Goal: Information Seeking & Learning: Learn about a topic

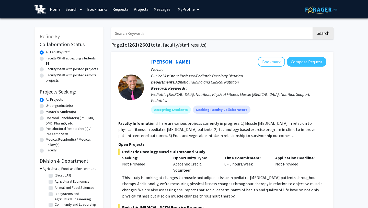
click at [142, 34] on input "Search Keywords" at bounding box center [211, 33] width 201 height 12
type input "balk"
click at [313, 27] on button "Search" at bounding box center [323, 33] width 21 height 12
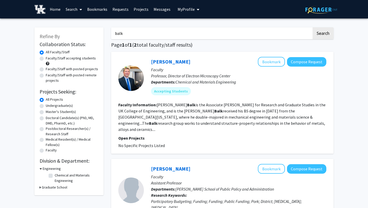
click at [161, 58] on div "[PERSON_NAME] Bookmark Compose Request" at bounding box center [238, 62] width 175 height 10
click at [162, 59] on link "[PERSON_NAME]" at bounding box center [170, 61] width 39 height 6
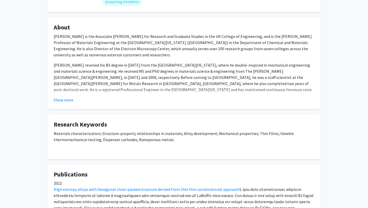
scroll to position [73, 0]
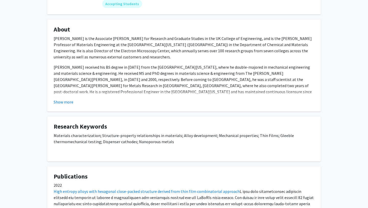
click at [75, 99] on div "Show more" at bounding box center [184, 102] width 261 height 6
click at [64, 99] on button "Show more" at bounding box center [64, 102] width 20 height 6
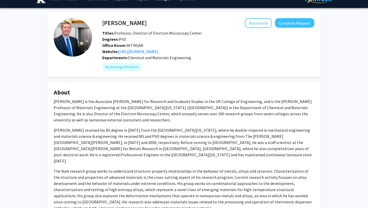
scroll to position [6, 0]
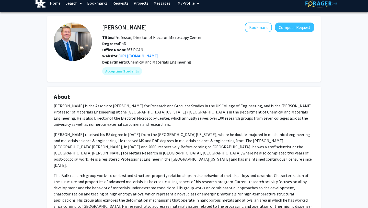
click at [78, 51] on img at bounding box center [73, 42] width 38 height 38
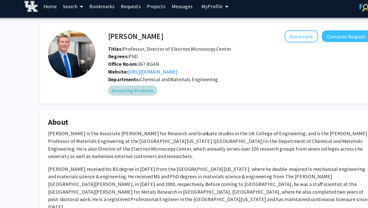
scroll to position [0, 0]
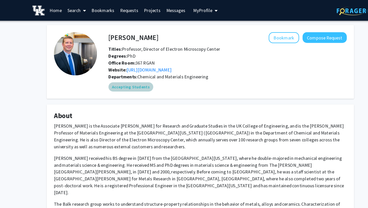
click at [129, 74] on mat-chip "Accepting Students" at bounding box center [122, 77] width 40 height 8
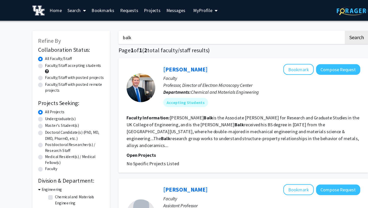
click at [119, 84] on div at bounding box center [131, 78] width 26 height 42
click at [133, 81] on div at bounding box center [131, 78] width 26 height 26
click at [165, 71] on p "Faculty" at bounding box center [238, 69] width 175 height 6
click at [169, 63] on link "[PERSON_NAME]" at bounding box center [170, 61] width 39 height 6
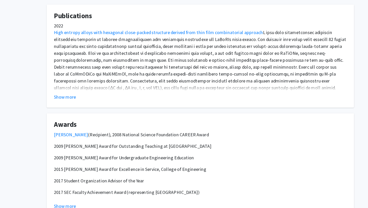
scroll to position [252, 0]
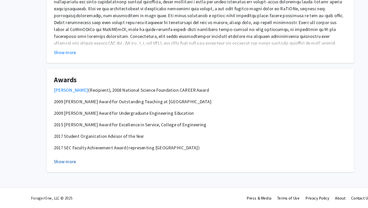
click at [63, 166] on button "Show more" at bounding box center [64, 166] width 20 height 6
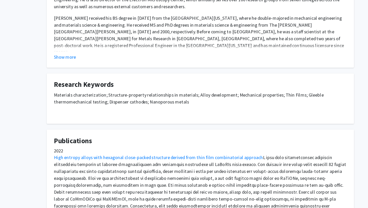
scroll to position [116, 0]
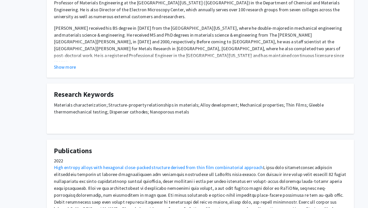
click at [82, 100] on p "Materials characterization; Structure-property relationships in materials; Allo…" at bounding box center [184, 96] width 261 height 12
click at [52, 104] on fg-card "Research Keywords Materials characterization; Structure-property relationships …" at bounding box center [184, 96] width 274 height 45
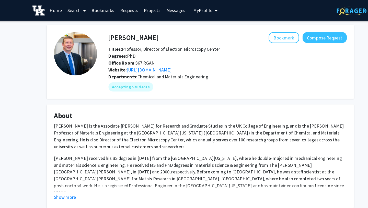
click at [186, 38] on div "Bookmark Compose Request" at bounding box center [231, 34] width 168 height 10
